Goal: Task Accomplishment & Management: Manage account settings

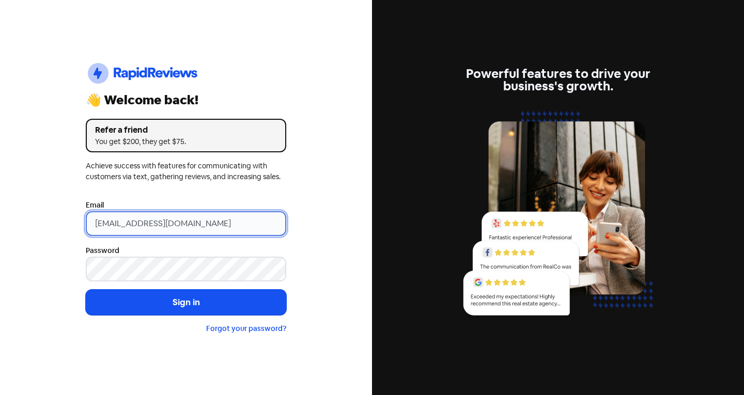
drag, startPoint x: 0, startPoint y: 0, endPoint x: 189, endPoint y: 221, distance: 290.4
click at [189, 221] on input "[EMAIL_ADDRESS][DOMAIN_NAME]" at bounding box center [186, 223] width 200 height 25
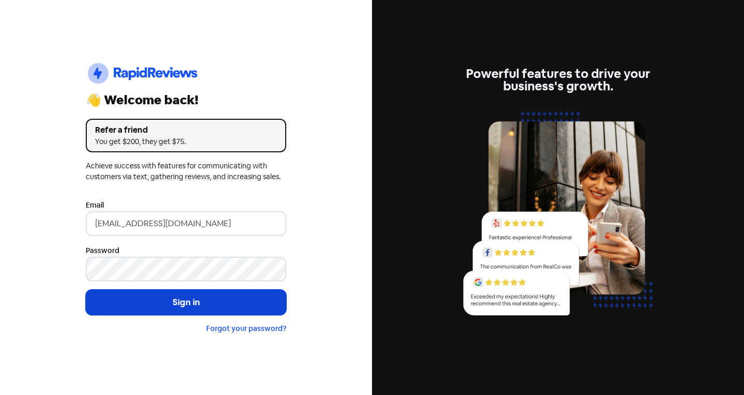
click at [124, 305] on button "Sign in" at bounding box center [186, 303] width 200 height 26
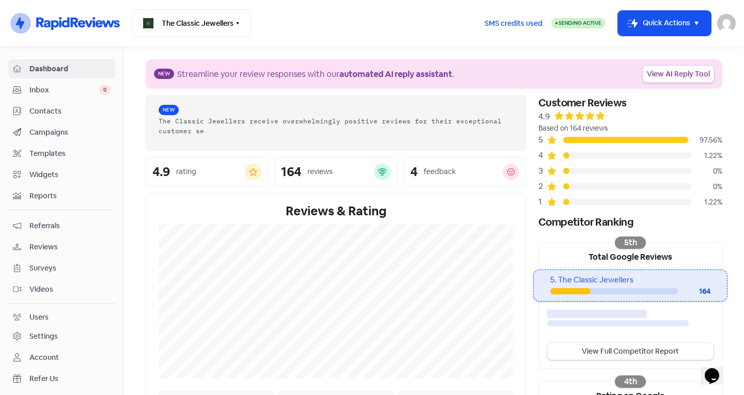
click at [62, 110] on span "Contacts" at bounding box center [69, 111] width 81 height 11
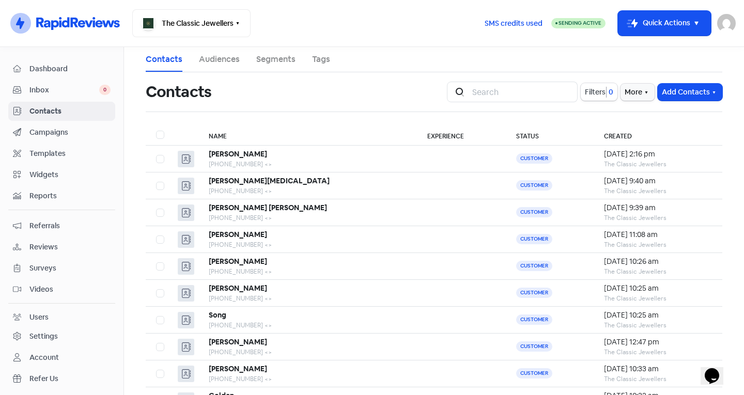
click at [62, 69] on span "Dashboard" at bounding box center [69, 69] width 81 height 11
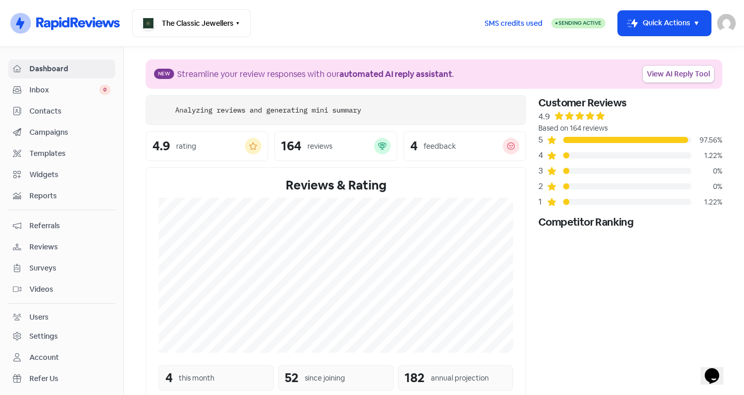
click at [45, 101] on div "Dashboard Inbox 0 Contacts Campaigns Templates Widgets Reports Referrals Review…" at bounding box center [61, 234] width 107 height 350
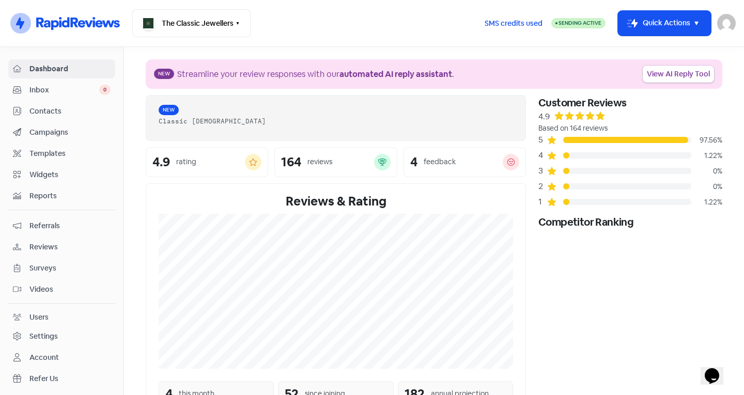
click at [48, 89] on span "Inbox" at bounding box center [64, 90] width 70 height 11
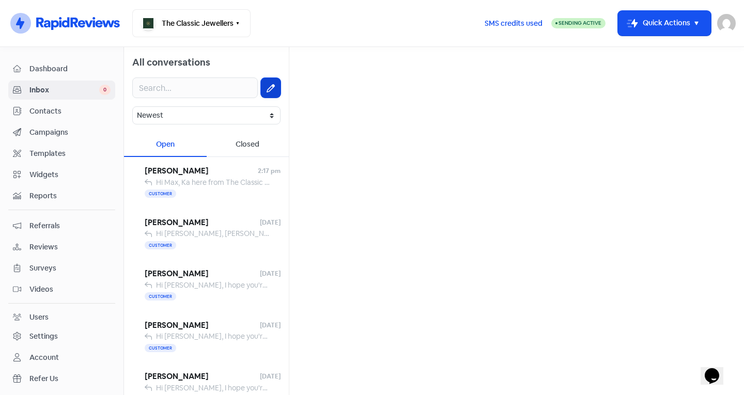
click at [261, 84] on button at bounding box center [271, 88] width 20 height 20
click at [326, 60] on input "text" at bounding box center [516, 65] width 438 height 21
type input "0437626"
drag, startPoint x: 352, startPoint y: 67, endPoint x: 251, endPoint y: 69, distance: 100.2
click at [251, 69] on div "All conversations Newest Unread Read Flagged Unflagged Open Closed [PERSON_NAME…" at bounding box center [434, 221] width 620 height 348
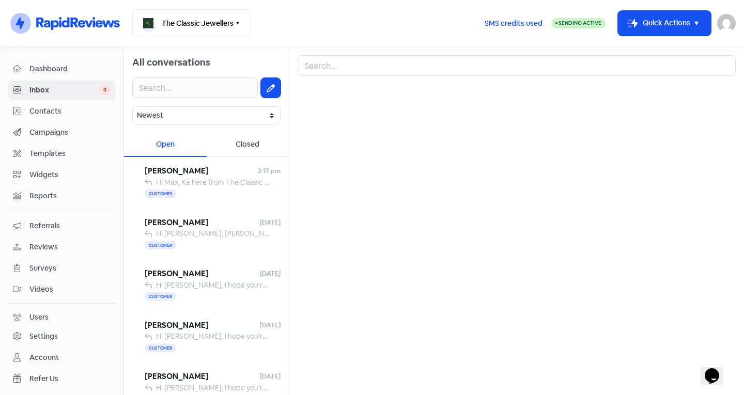
click at [60, 103] on link "Contacts" at bounding box center [61, 111] width 107 height 19
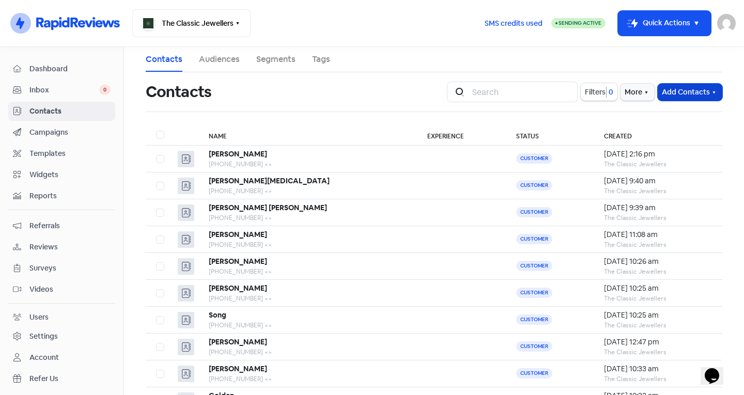
click at [677, 88] on button "Add Contacts" at bounding box center [689, 92] width 65 height 17
click at [649, 126] on button "Import contact (basic)" at bounding box center [661, 135] width 120 height 21
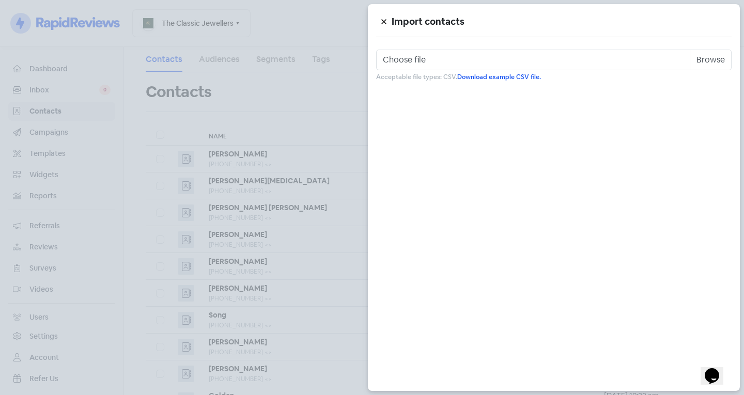
click at [385, 19] on icon at bounding box center [384, 22] width 6 height 6
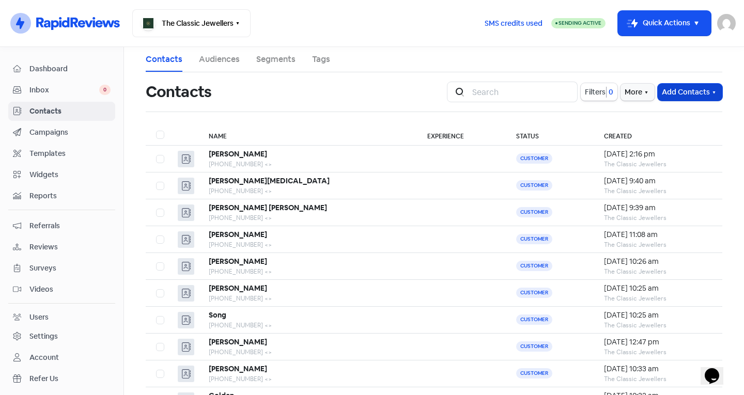
click at [691, 88] on button "Add Contacts" at bounding box center [689, 92] width 65 height 17
click at [673, 112] on button "Add a contact" at bounding box center [661, 114] width 120 height 21
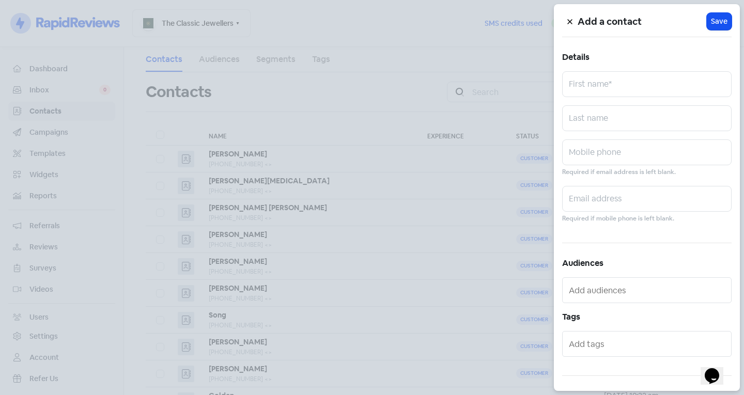
drag, startPoint x: 608, startPoint y: 61, endPoint x: 614, endPoint y: 76, distance: 16.7
click at [608, 61] on h5 "Details" at bounding box center [646, 57] width 169 height 15
click at [615, 78] on input "text" at bounding box center [646, 84] width 169 height 26
type input "0437626349"
click at [602, 77] on input "text" at bounding box center [646, 84] width 169 height 26
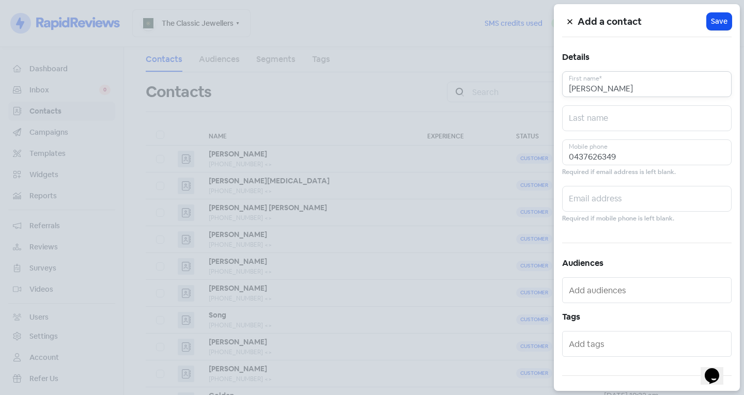
type input "[PERSON_NAME]"
click at [585, 112] on input "text" at bounding box center [646, 118] width 169 height 26
click at [595, 108] on input "text" at bounding box center [646, 118] width 169 height 26
click at [581, 91] on input "[PERSON_NAME]" at bounding box center [646, 84] width 169 height 26
drag, startPoint x: 596, startPoint y: 87, endPoint x: 568, endPoint y: 95, distance: 29.3
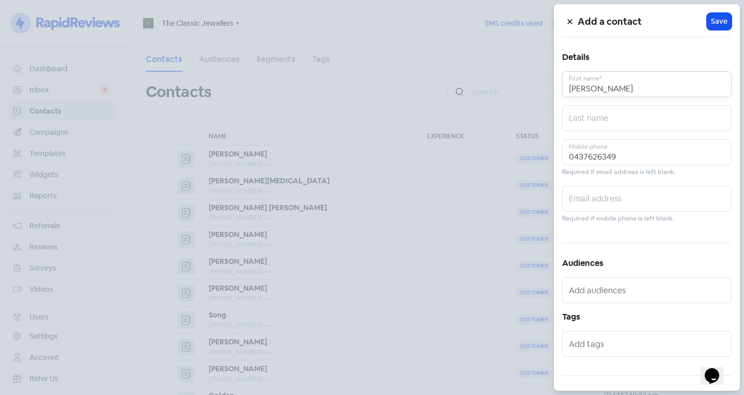
click at [568, 95] on input "[PERSON_NAME]" at bounding box center [646, 84] width 169 height 26
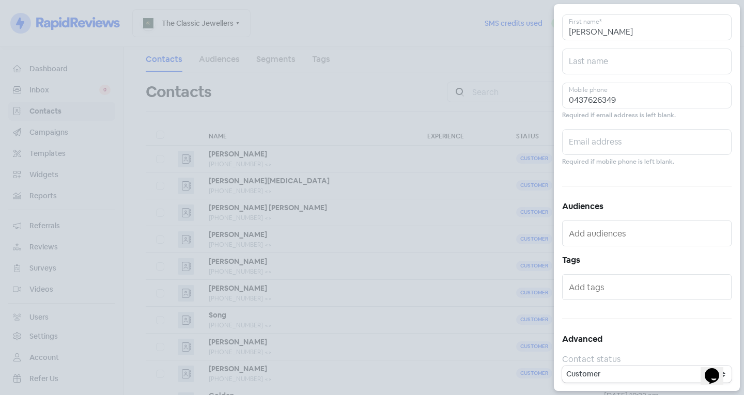
click at [595, 285] on input "text" at bounding box center [648, 287] width 158 height 17
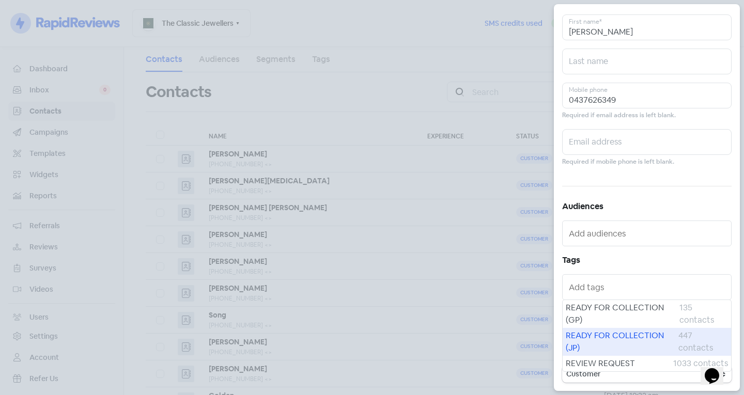
click at [594, 337] on span "READY FOR COLLECTION (JP)" at bounding box center [621, 341] width 113 height 25
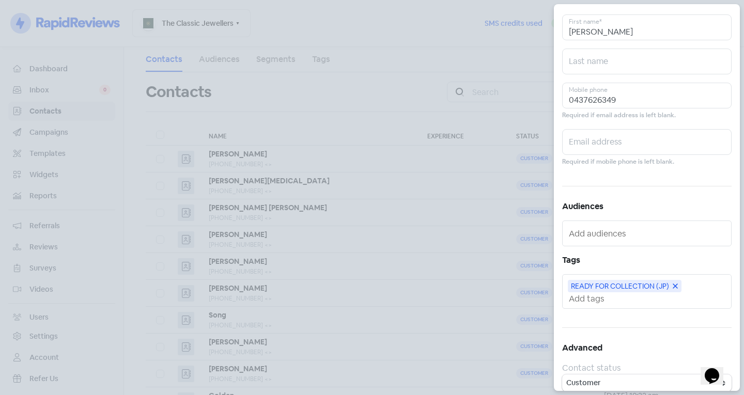
click at [602, 298] on input "text" at bounding box center [648, 298] width 158 height 11
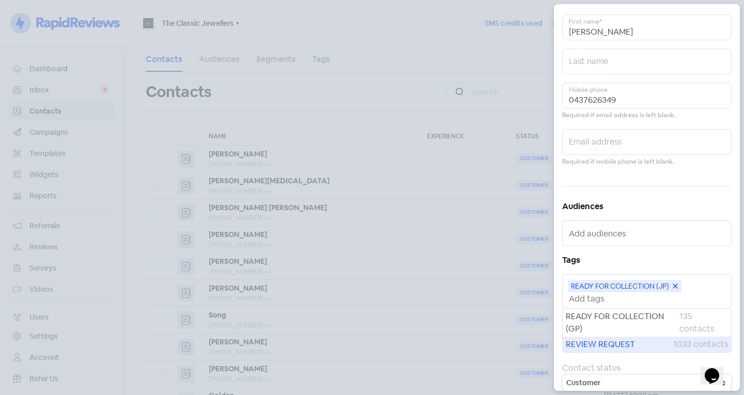
click at [591, 348] on span "REVIEW REQUEST" at bounding box center [618, 344] width 107 height 12
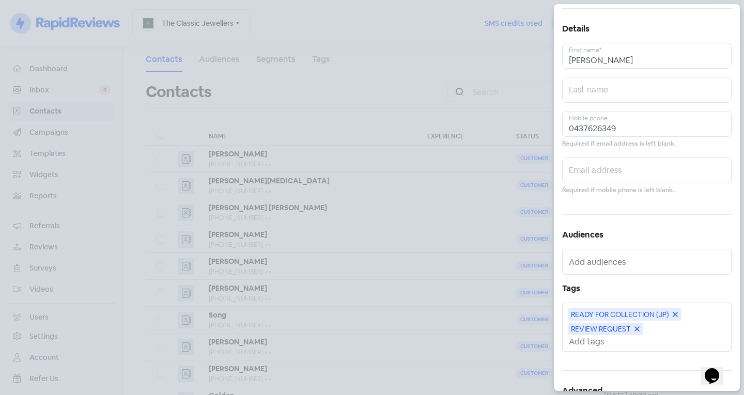
scroll to position [0, 0]
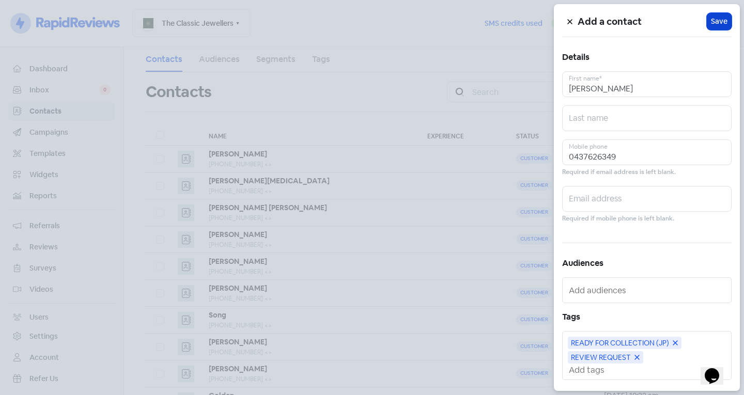
click at [713, 24] on span "Save" at bounding box center [719, 21] width 17 height 11
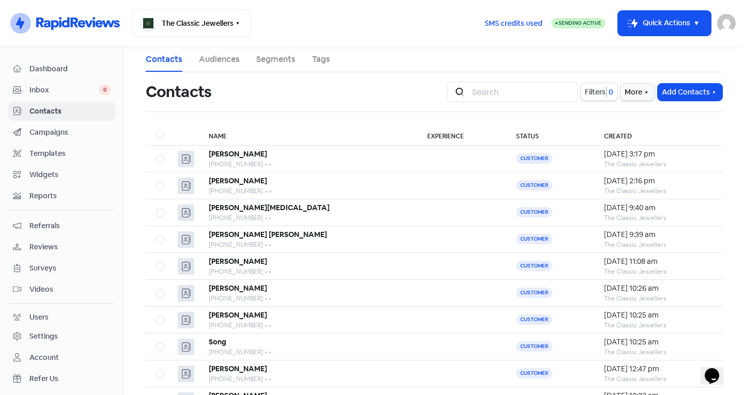
click at [23, 69] on div "Dashboard" at bounding box center [62, 69] width 98 height 12
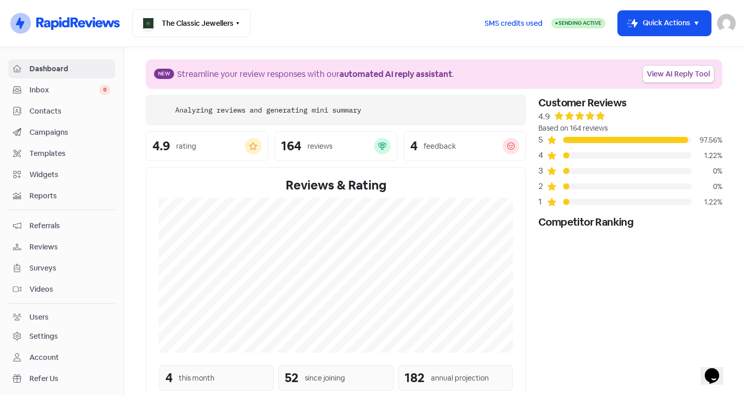
click at [30, 89] on span "Inbox" at bounding box center [64, 90] width 70 height 11
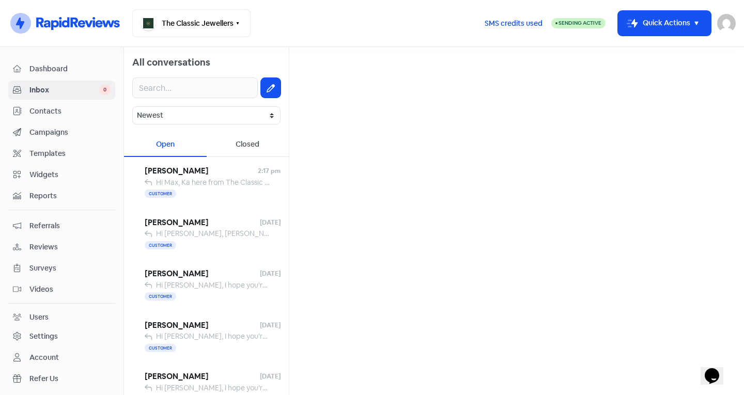
drag, startPoint x: 660, startPoint y: 23, endPoint x: 660, endPoint y: 40, distance: 16.5
click at [661, 25] on button "Icon For Thunder-move Quick Actions" at bounding box center [664, 23] width 93 height 25
click at [37, 105] on link "Contacts" at bounding box center [61, 111] width 107 height 19
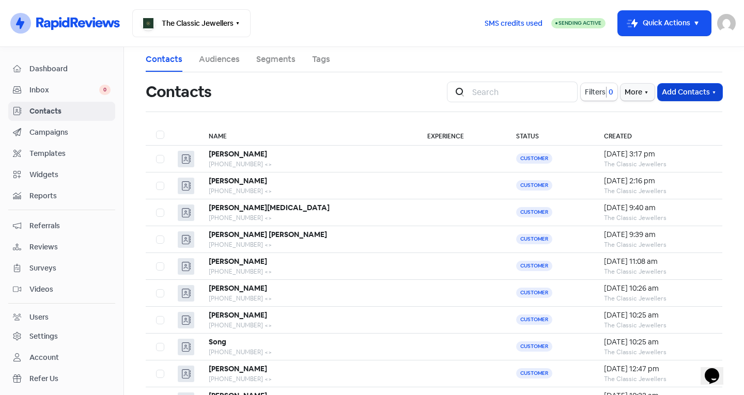
click at [677, 93] on button "Add Contacts" at bounding box center [689, 92] width 65 height 17
click at [657, 116] on button "Add a contact" at bounding box center [661, 114] width 120 height 21
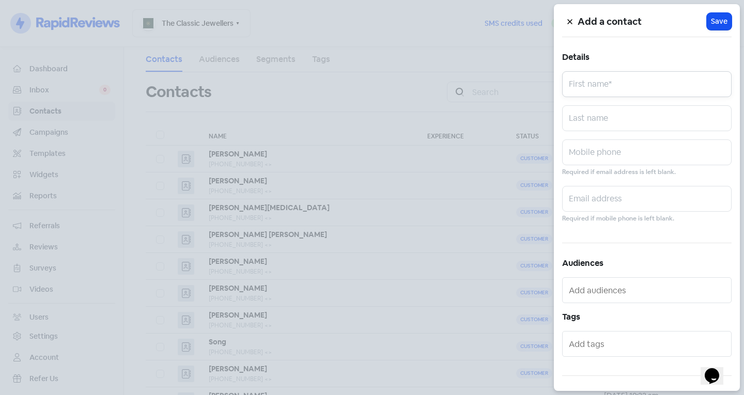
click at [606, 90] on input "text" at bounding box center [646, 84] width 169 height 26
type input "[PERSON_NAME]"
type input "0419184681"
click at [717, 22] on span "Save" at bounding box center [719, 21] width 17 height 11
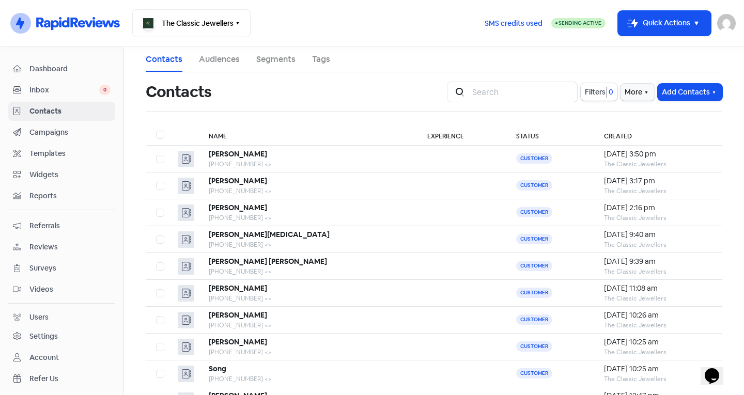
click at [46, 89] on span "Inbox" at bounding box center [64, 90] width 70 height 11
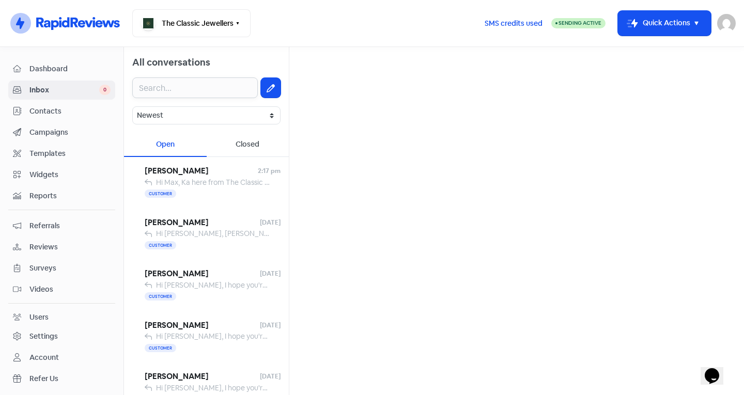
click at [247, 83] on input "text" at bounding box center [194, 87] width 125 height 21
click at [261, 85] on button at bounding box center [271, 88] width 20 height 20
click at [378, 71] on input "text" at bounding box center [516, 65] width 438 height 21
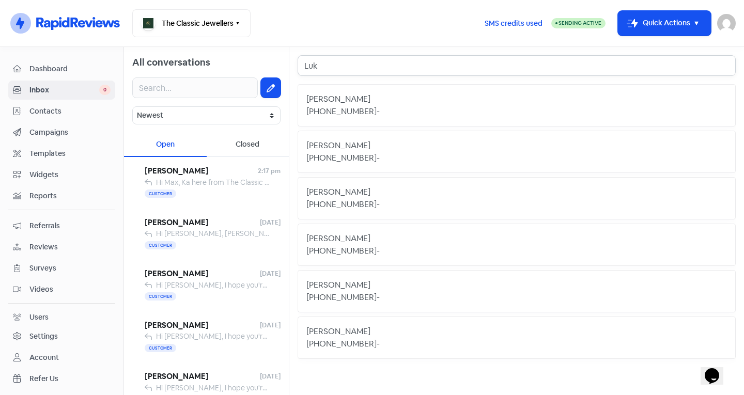
type input "Luk"
click at [367, 107] on div "[PHONE_NUMBER] -" at bounding box center [516, 111] width 420 height 12
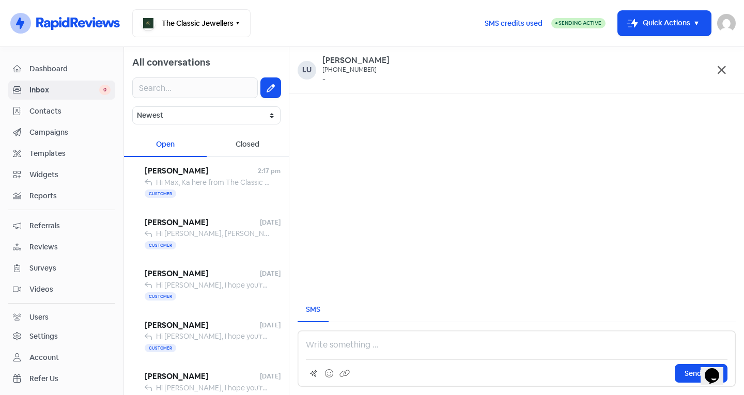
drag, startPoint x: 316, startPoint y: 338, endPoint x: 561, endPoint y: 310, distance: 246.9
click at [561, 310] on div "SMS" at bounding box center [516, 310] width 438 height 24
click at [443, 343] on p at bounding box center [516, 345] width 421 height 12
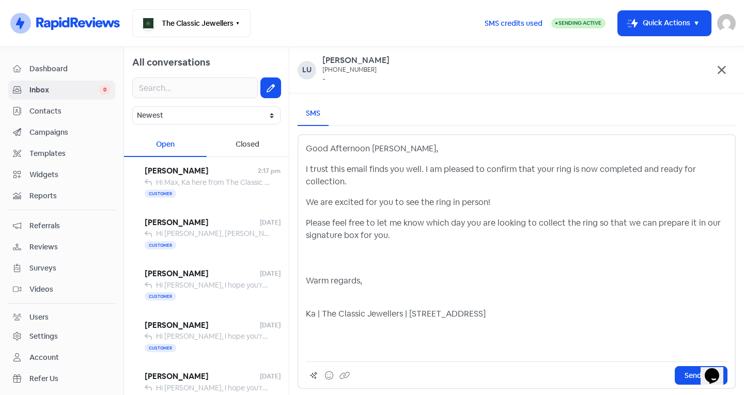
click at [329, 300] on p "Ka | The Classic Jewellers | [STREET_ADDRESS]" at bounding box center [516, 307] width 421 height 25
click at [306, 264] on p "Please feel free to let me know which day you are looking to collect the ring s…" at bounding box center [516, 242] width 421 height 50
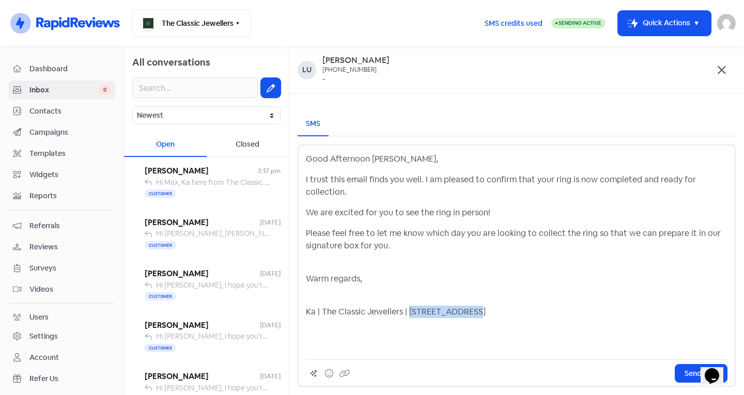
drag, startPoint x: 474, startPoint y: 315, endPoint x: 407, endPoint y: 312, distance: 66.1
click at [407, 312] on p "Ka | The Classic Jewellers | [STREET_ADDRESS]" at bounding box center [516, 305] width 421 height 25
drag, startPoint x: 393, startPoint y: 171, endPoint x: 371, endPoint y: 170, distance: 22.2
click at [371, 165] on p "Good Afternoon [PERSON_NAME]," at bounding box center [516, 159] width 421 height 12
click at [693, 377] on span "Send SMS" at bounding box center [700, 373] width 33 height 11
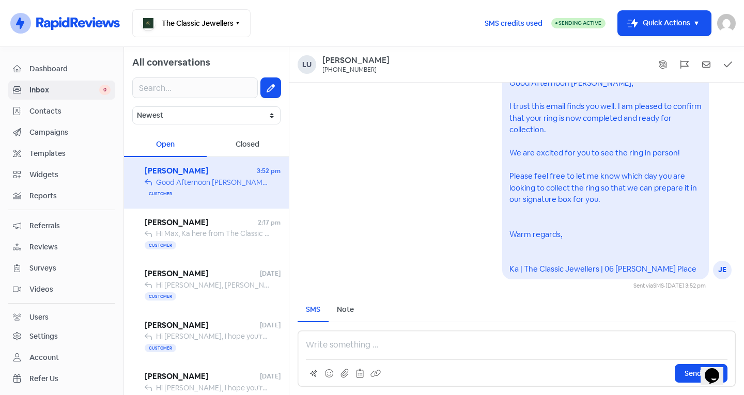
click at [60, 111] on span "Contacts" at bounding box center [69, 111] width 81 height 11
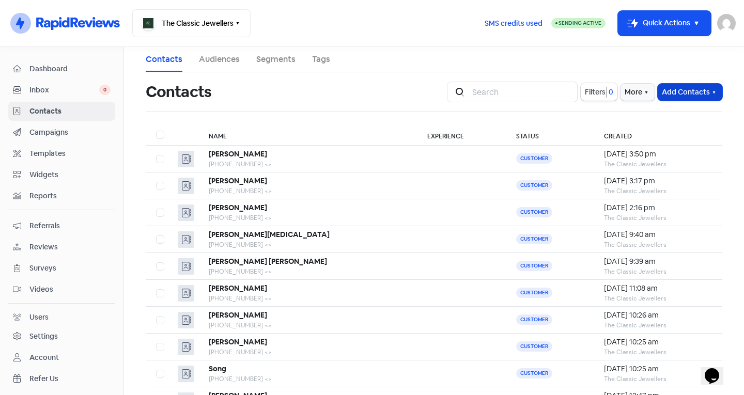
click at [686, 88] on button "Add Contacts" at bounding box center [689, 92] width 65 height 17
click at [657, 119] on button "Add a contact" at bounding box center [661, 114] width 120 height 21
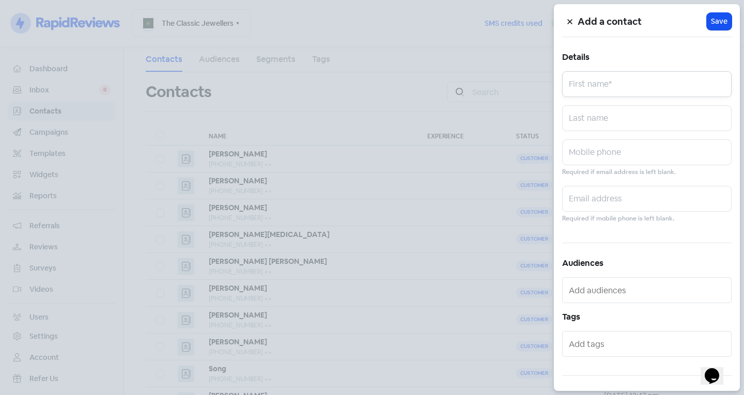
click at [617, 80] on input "text" at bounding box center [646, 84] width 169 height 26
type input "[PERSON_NAME]"
drag, startPoint x: 586, startPoint y: 97, endPoint x: 587, endPoint y: 84, distance: 13.5
click at [587, 84] on input "[PERSON_NAME]" at bounding box center [646, 84] width 169 height 26
click at [646, 81] on input "[PERSON_NAME]" at bounding box center [646, 84] width 169 height 26
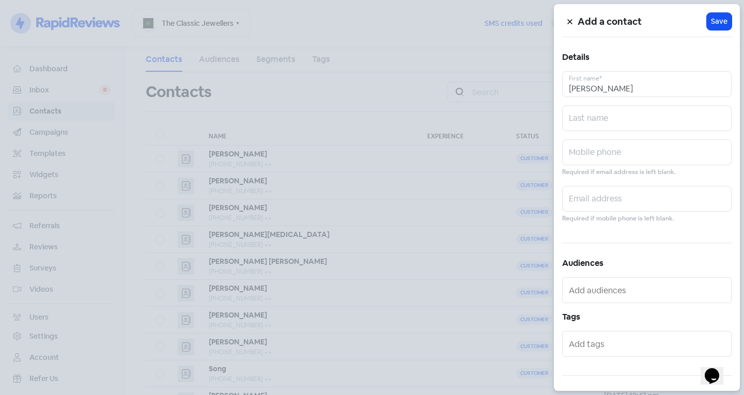
drag, startPoint x: 593, startPoint y: 87, endPoint x: 564, endPoint y: 112, distance: 38.5
click at [548, 110] on div at bounding box center [372, 197] width 744 height 395
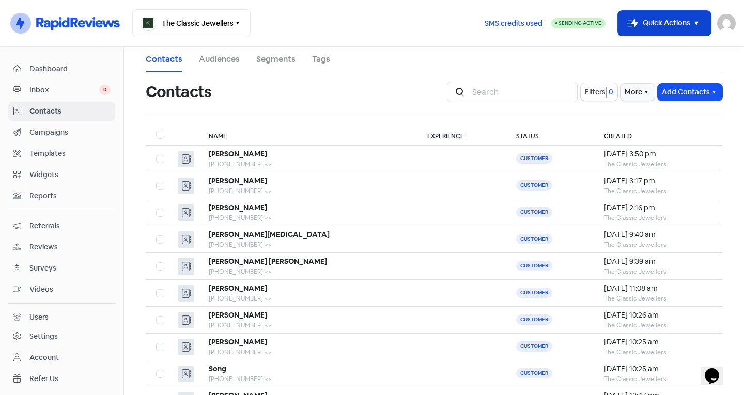
click at [658, 27] on button "Icon For Thunder-move Quick Actions" at bounding box center [664, 23] width 93 height 25
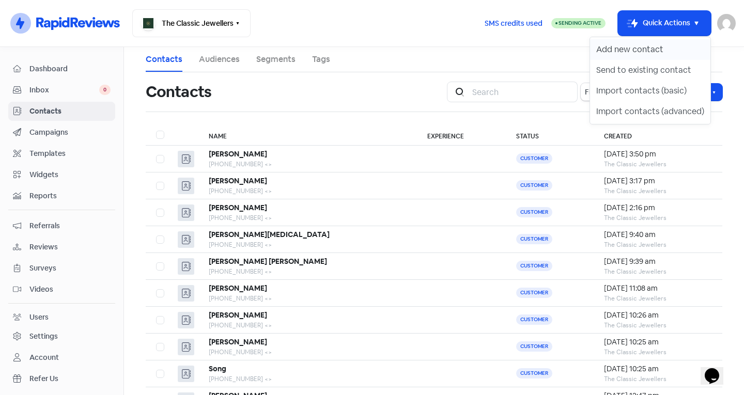
click at [639, 50] on button "Add new contact" at bounding box center [650, 49] width 120 height 21
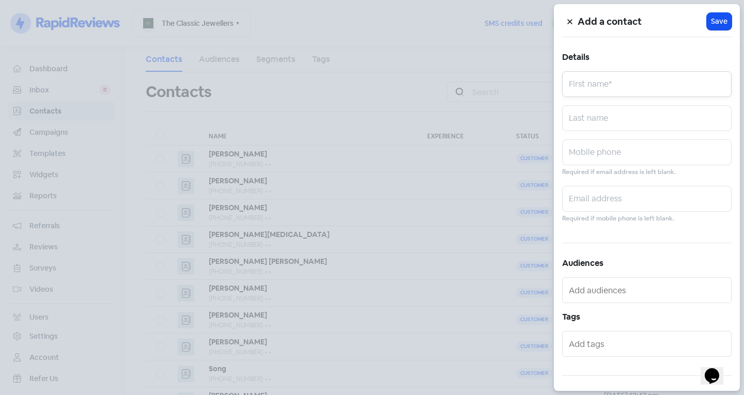
click at [601, 84] on input "text" at bounding box center [646, 84] width 169 height 26
click at [590, 90] on input "text" at bounding box center [646, 84] width 169 height 26
click at [578, 82] on input "text" at bounding box center [646, 84] width 169 height 26
click at [603, 93] on input "Anto" at bounding box center [646, 84] width 169 height 26
type input "[PERSON_NAME]"
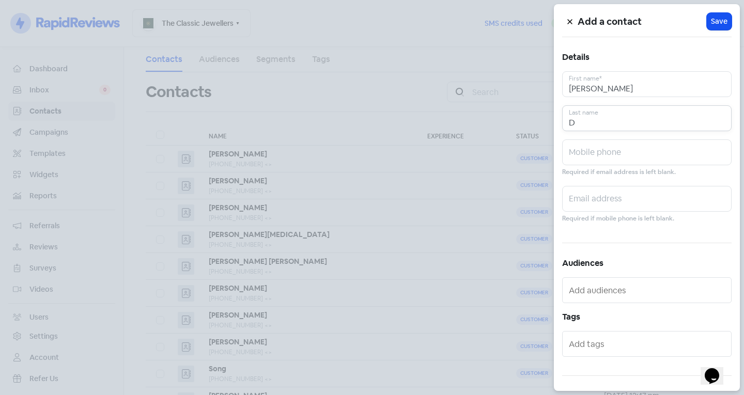
type input "D"
click at [599, 155] on input "text" at bounding box center [646, 152] width 169 height 26
type input "0414667770"
click at [621, 350] on input "text" at bounding box center [648, 344] width 158 height 17
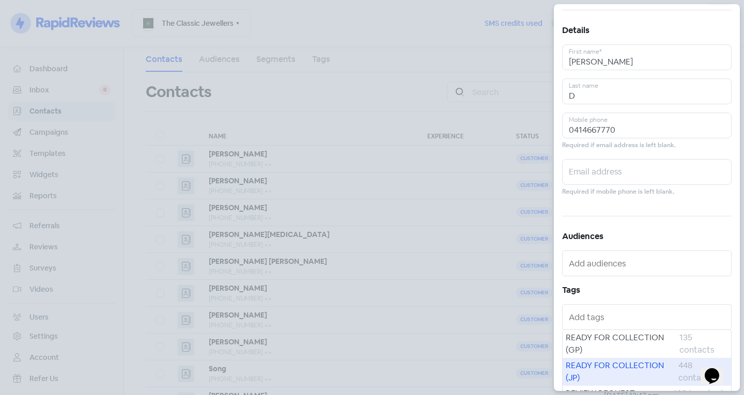
scroll to position [57, 0]
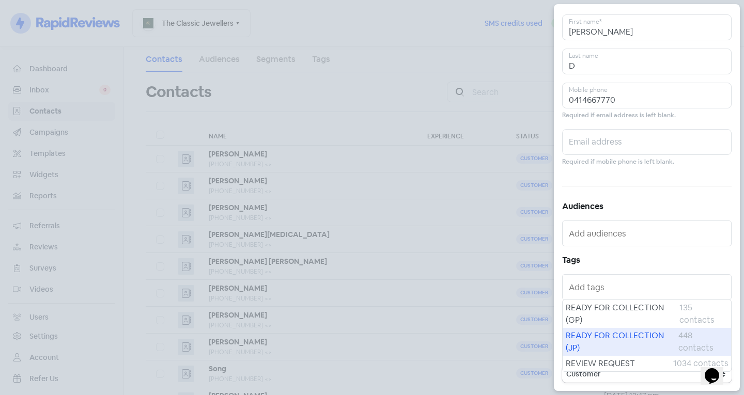
click at [616, 343] on span "READY FOR COLLECTION (JP)" at bounding box center [621, 341] width 113 height 25
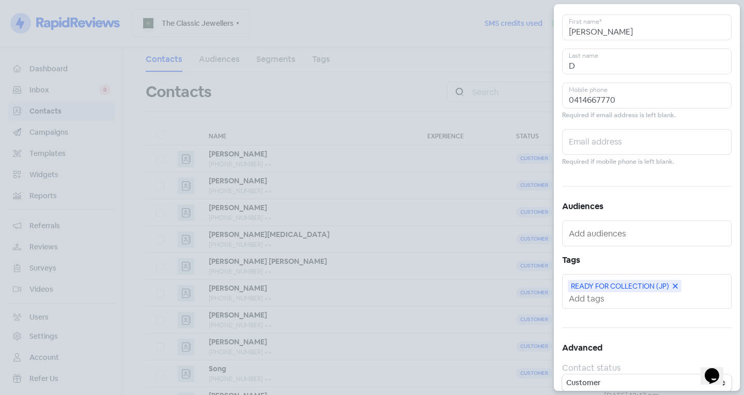
click at [607, 301] on input "text" at bounding box center [648, 298] width 158 height 11
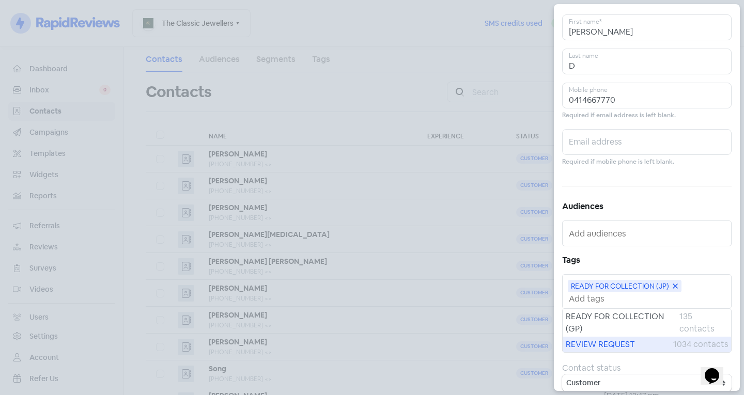
click at [603, 339] on span "REVIEW REQUEST" at bounding box center [618, 344] width 107 height 12
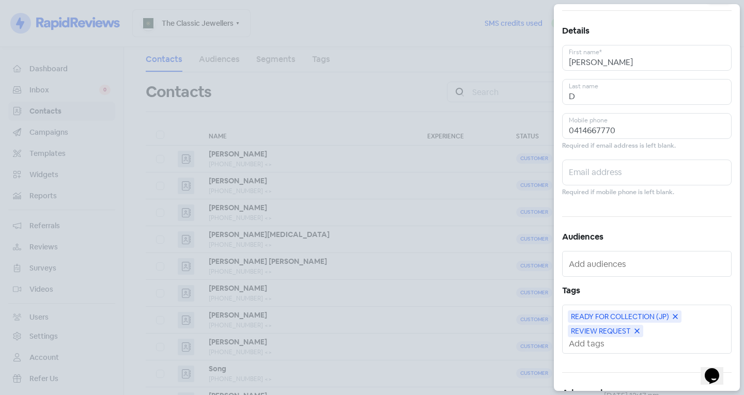
scroll to position [0, 0]
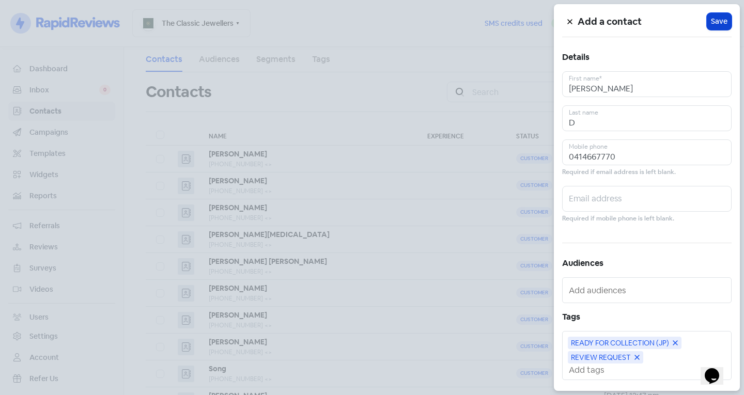
click at [718, 22] on span "Save" at bounding box center [719, 21] width 17 height 11
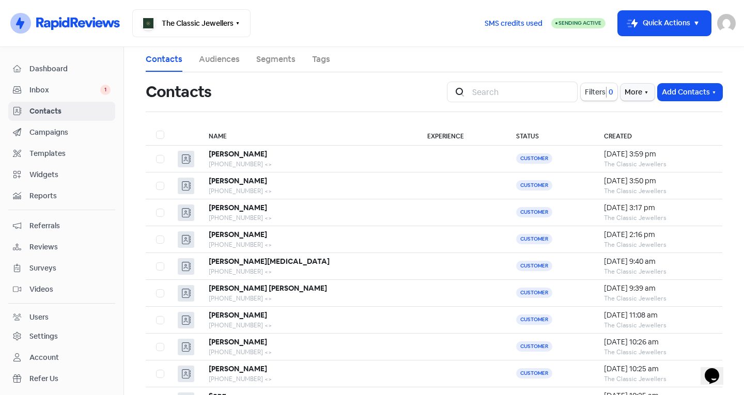
click at [84, 88] on span "Inbox" at bounding box center [64, 90] width 71 height 11
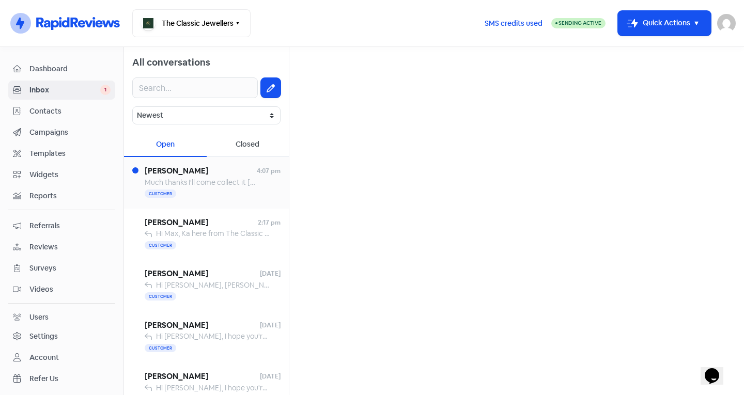
click at [239, 187] on div "Much thanks I'll come collect it [DATE]" at bounding box center [202, 182] width 115 height 11
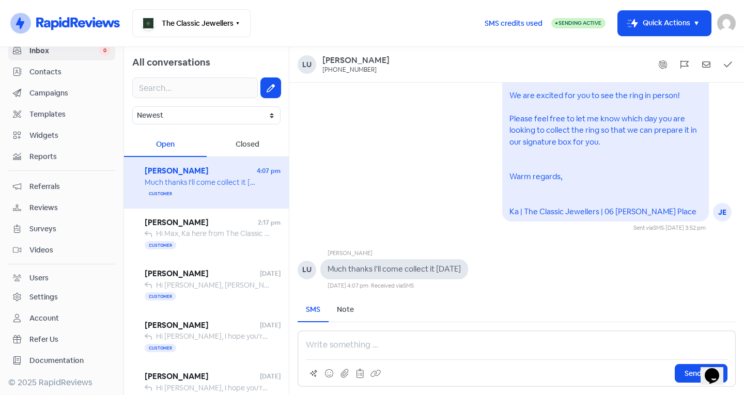
click at [720, 211] on div "JE" at bounding box center [722, 212] width 19 height 19
click at [385, 352] on div "Send SMS" at bounding box center [516, 359] width 438 height 56
click at [378, 347] on p at bounding box center [516, 345] width 421 height 12
click at [694, 376] on span "Send SMS" at bounding box center [700, 373] width 33 height 11
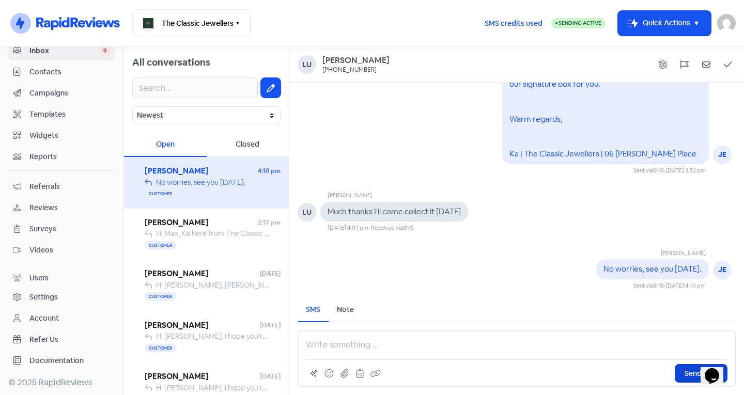
click at [58, 76] on span "Contacts" at bounding box center [69, 72] width 81 height 11
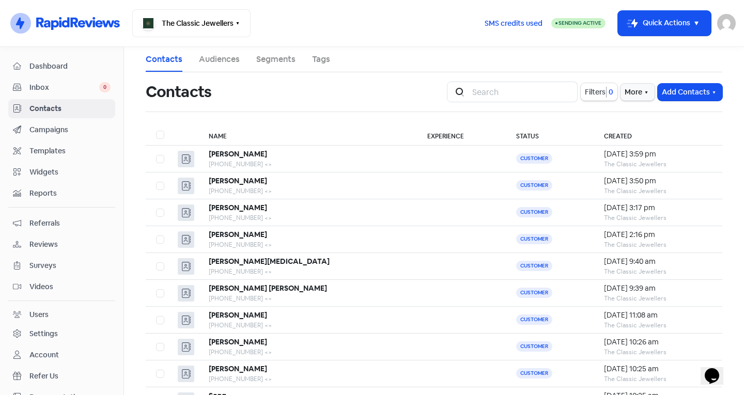
scroll to position [2, 0]
click at [71, 84] on span "Inbox" at bounding box center [64, 88] width 70 height 11
